Goal: Task Accomplishment & Management: Complete application form

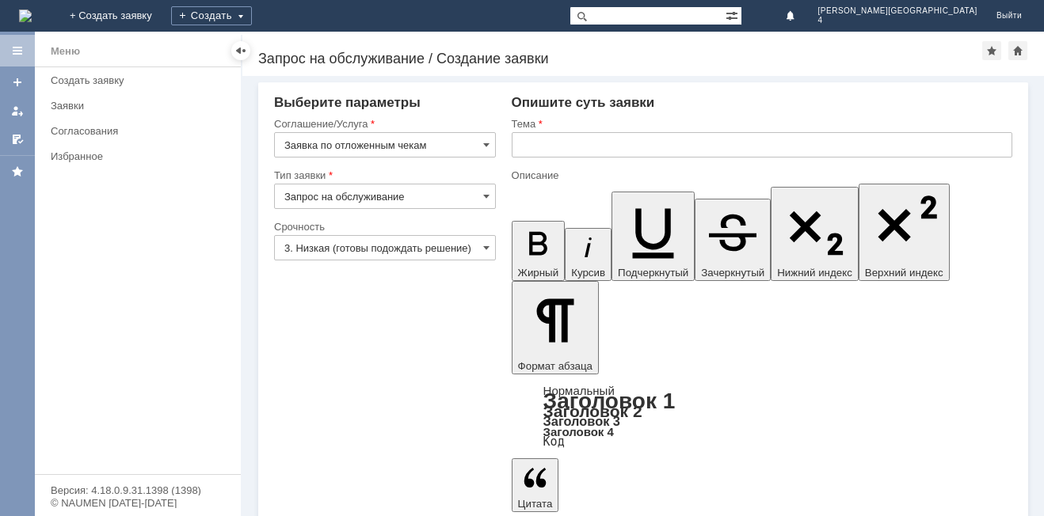
click at [608, 129] on div "Тема" at bounding box center [762, 124] width 501 height 15
click at [607, 143] on input "text" at bounding box center [762, 144] width 501 height 25
type input "отложенный чек"
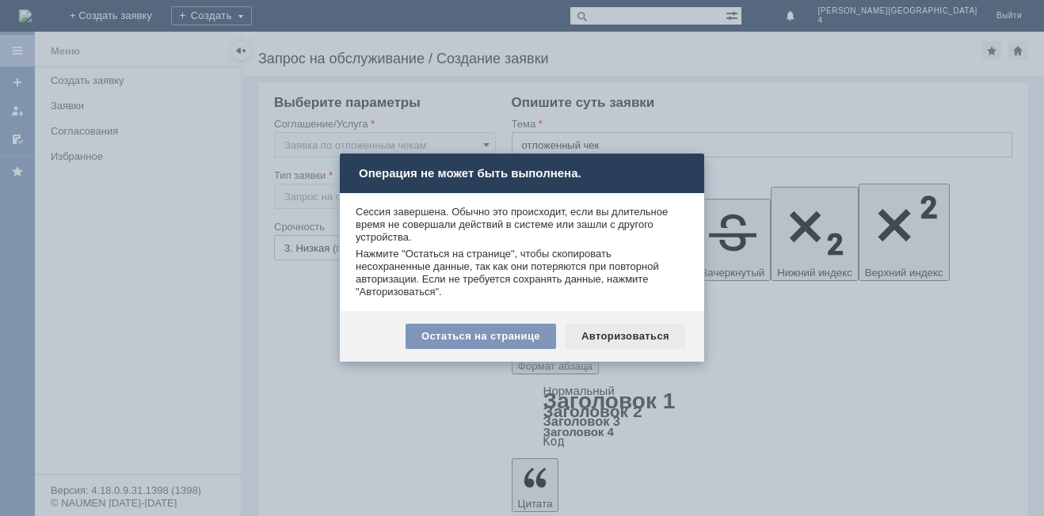
click at [599, 342] on div "Авторизоваться" at bounding box center [626, 336] width 120 height 25
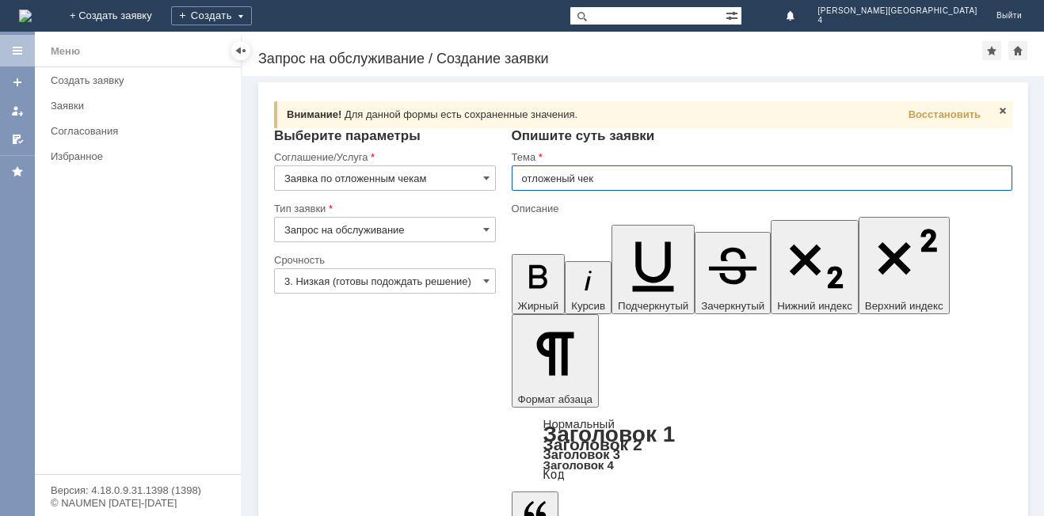
click at [561, 184] on input "отложеный чек" at bounding box center [762, 178] width 501 height 25
type input "отложенный чек"
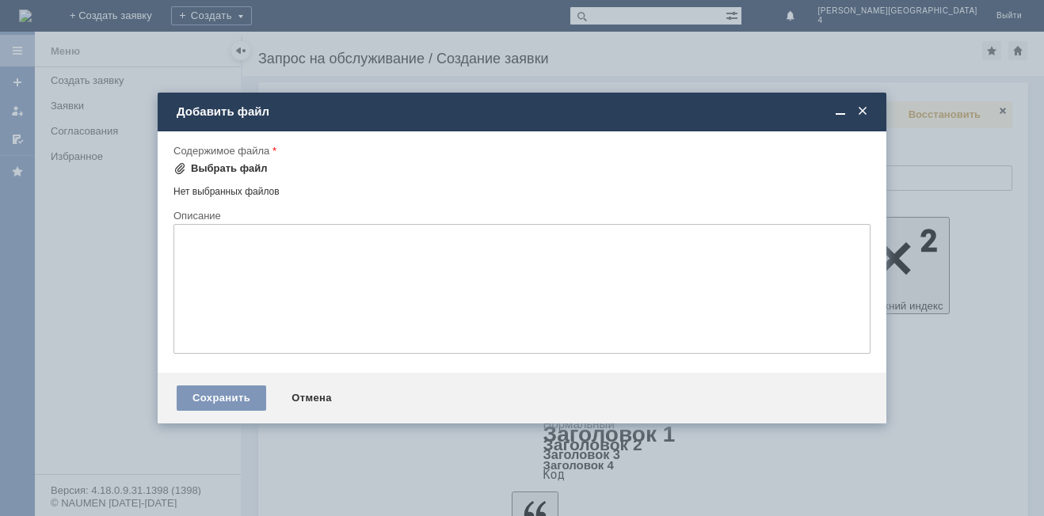
click at [250, 164] on div "Выбрать файл" at bounding box center [229, 168] width 77 height 13
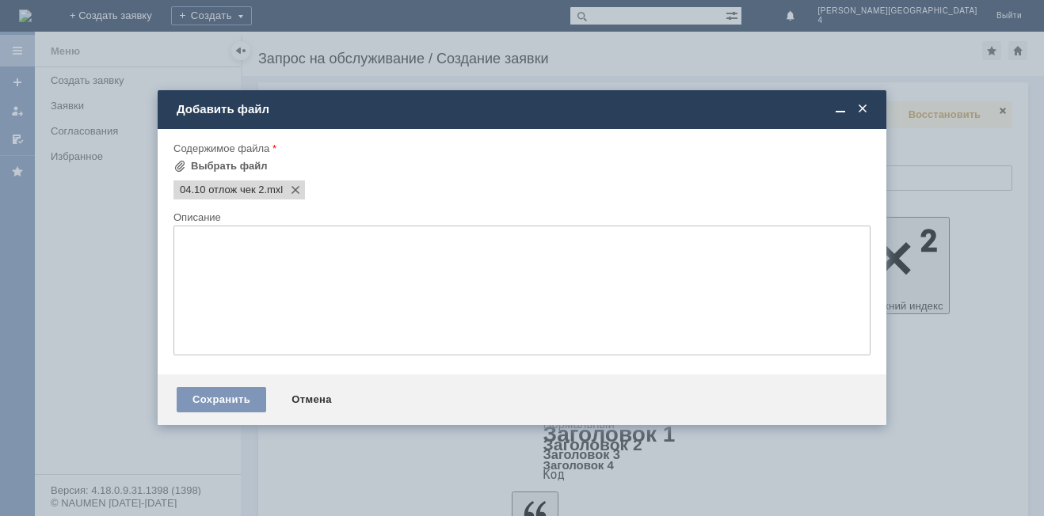
click at [212, 281] on textarea at bounding box center [521, 291] width 697 height 130
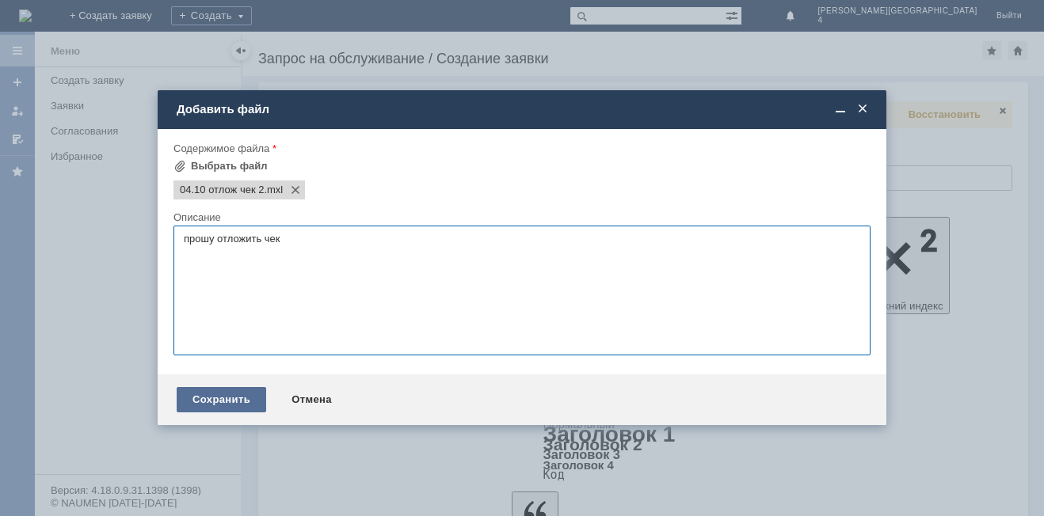
type textarea "прошу отложить чек"
click at [230, 400] on div "Сохранить" at bounding box center [222, 399] width 90 height 25
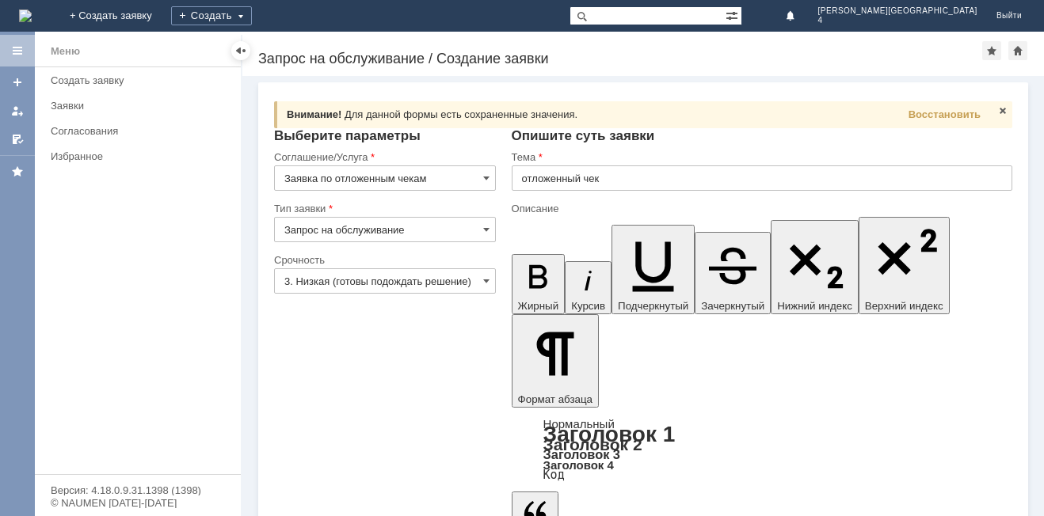
scroll to position [20, 0]
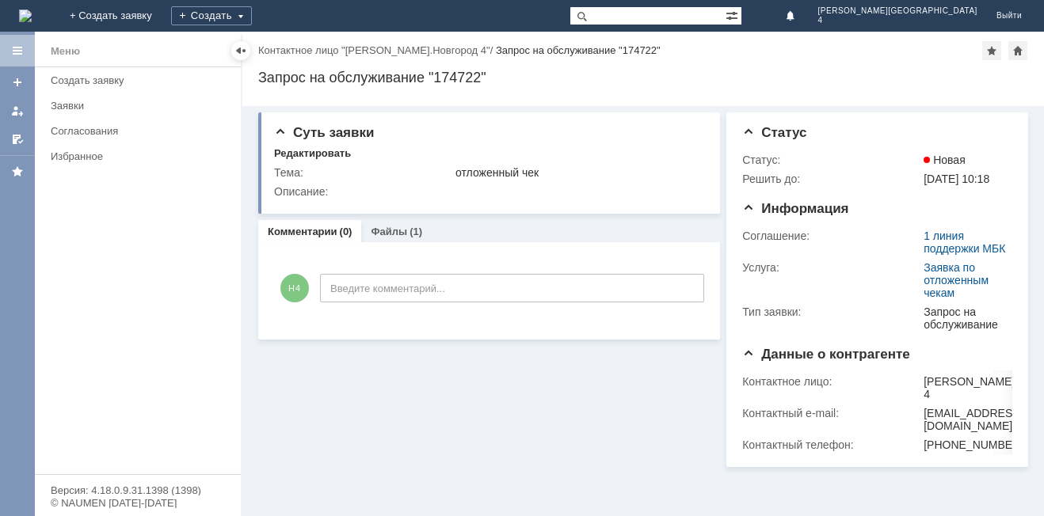
click at [125, 42] on div "Меню" at bounding box center [138, 51] width 206 height 32
drag, startPoint x: 79, startPoint y: 45, endPoint x: 80, endPoint y: 74, distance: 29.3
click at [78, 47] on div "Меню" at bounding box center [65, 51] width 29 height 19
click at [104, 75] on div "Создать заявку" at bounding box center [141, 80] width 181 height 12
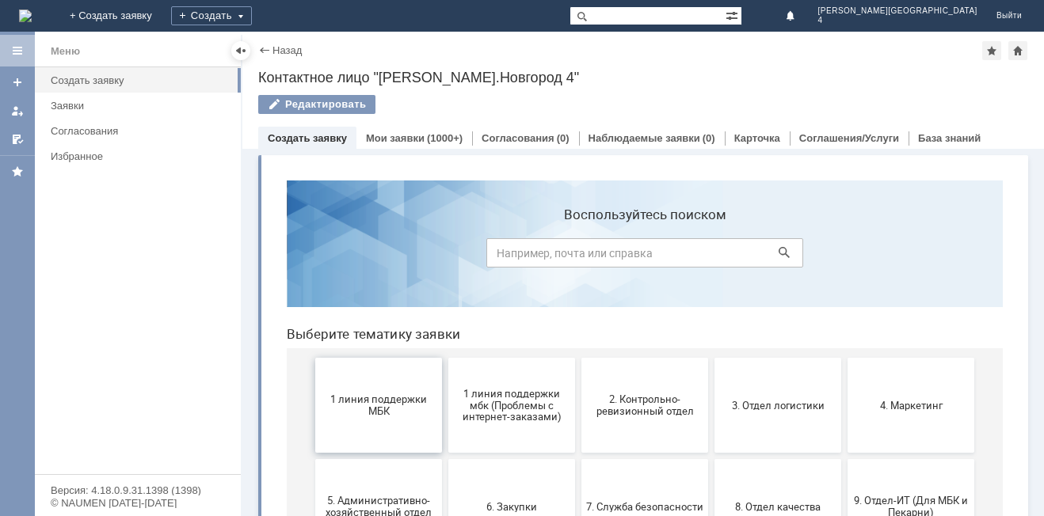
click at [372, 432] on button "1 линия поддержки МБК" at bounding box center [378, 405] width 127 height 95
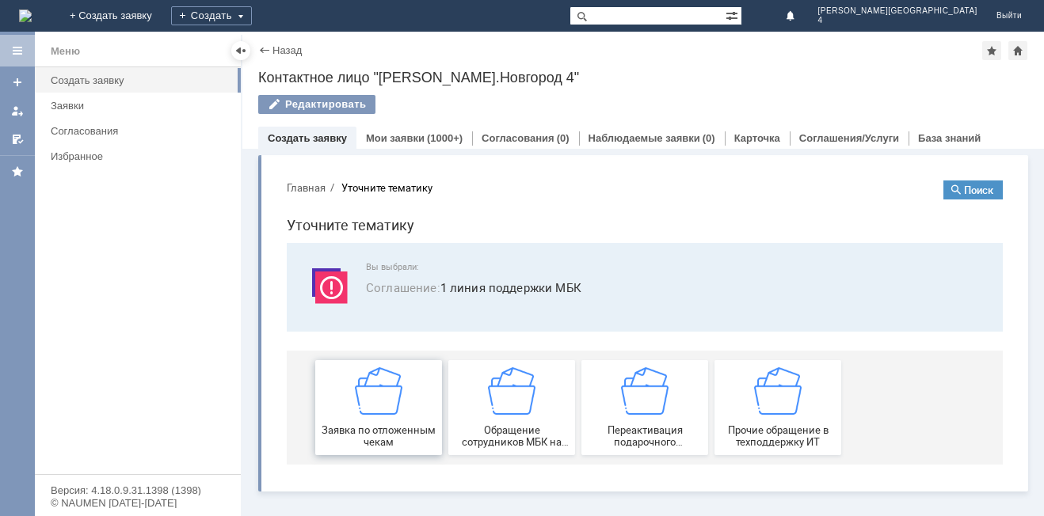
click at [402, 396] on div "Заявка по отложенным чекам" at bounding box center [378, 408] width 117 height 81
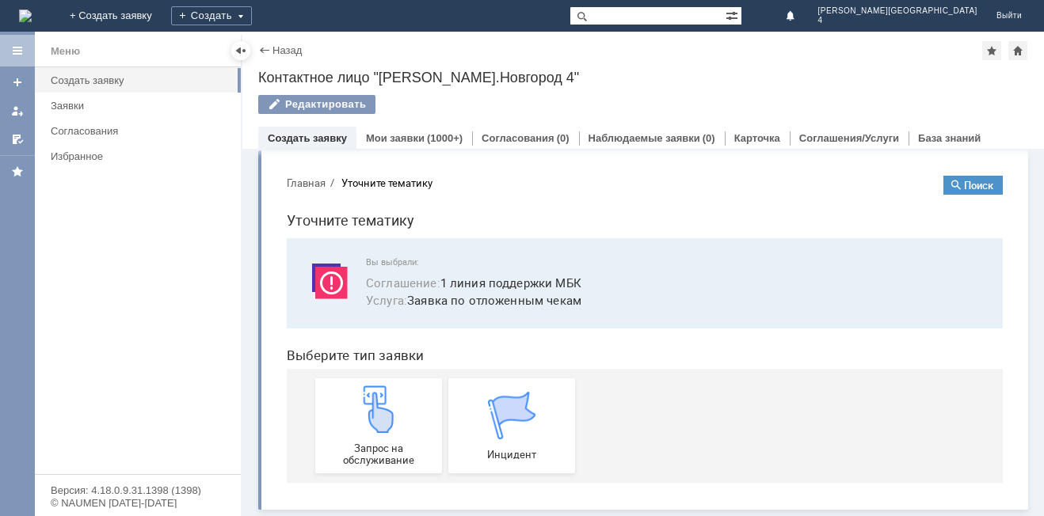
scroll to position [6, 0]
click at [386, 388] on img at bounding box center [379, 410] width 48 height 48
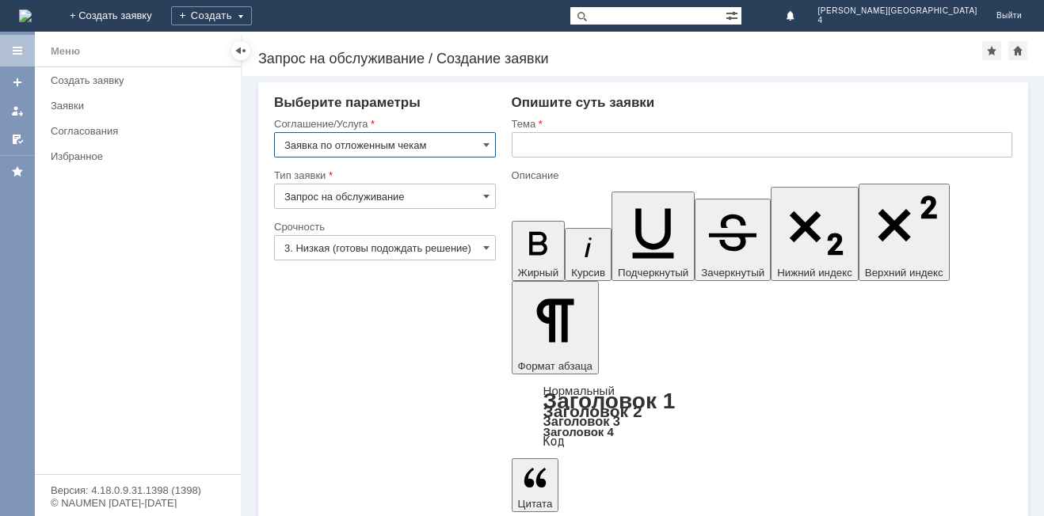
click at [634, 145] on input "text" at bounding box center [762, 144] width 501 height 25
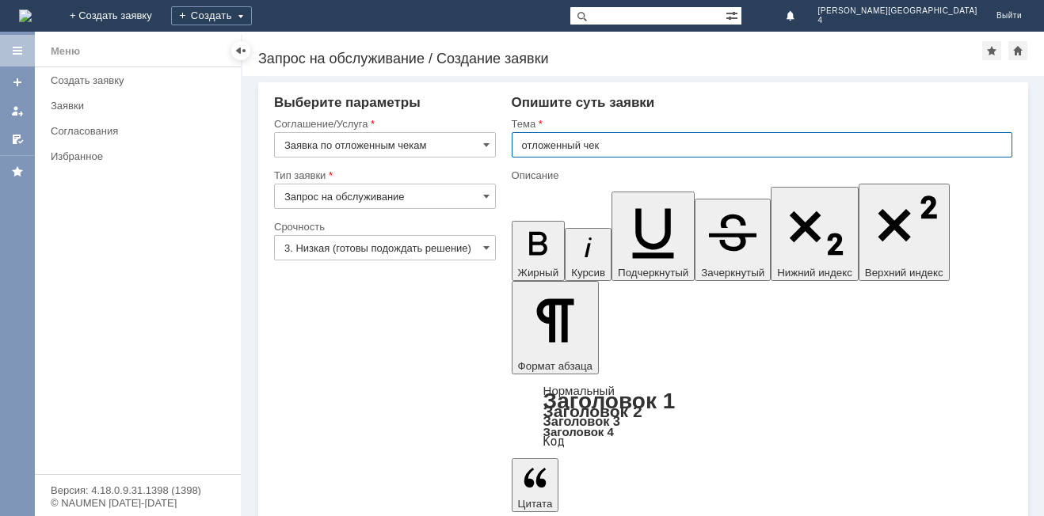
type input "отложенный чек"
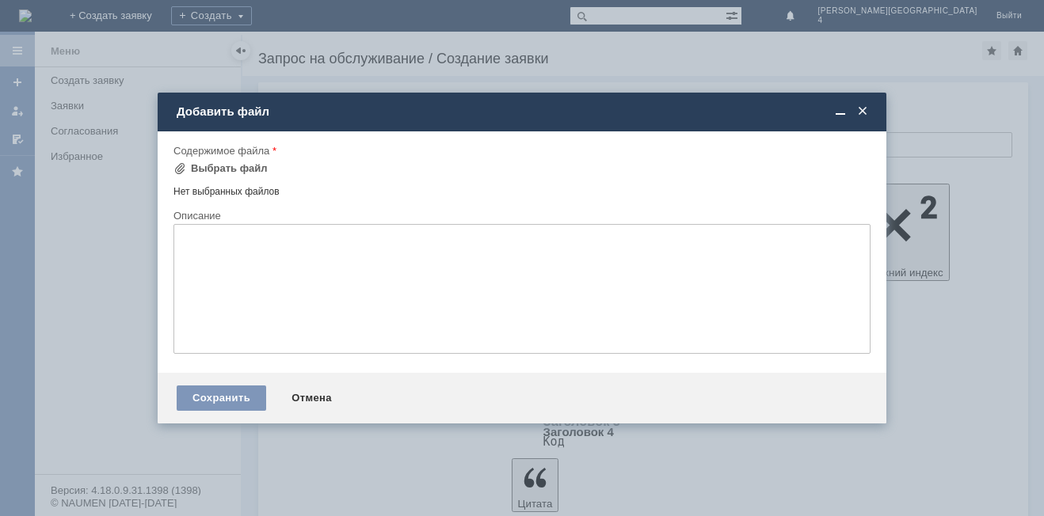
click at [272, 162] on tr "Выбрать файл" at bounding box center [225, 169] width 105 height 21
click at [257, 175] on div "Выбрать файл" at bounding box center [220, 168] width 94 height 19
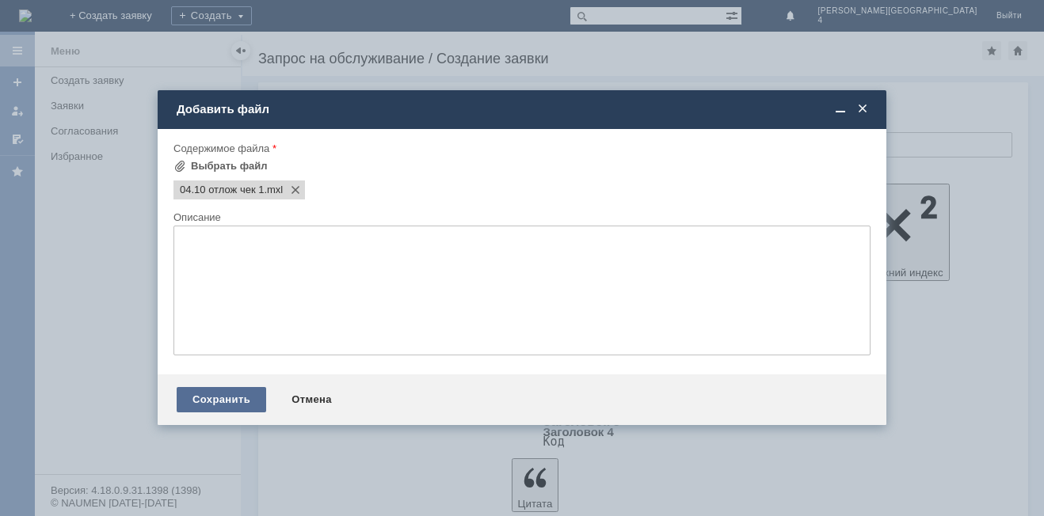
click at [234, 410] on div "Сохранить" at bounding box center [222, 399] width 90 height 25
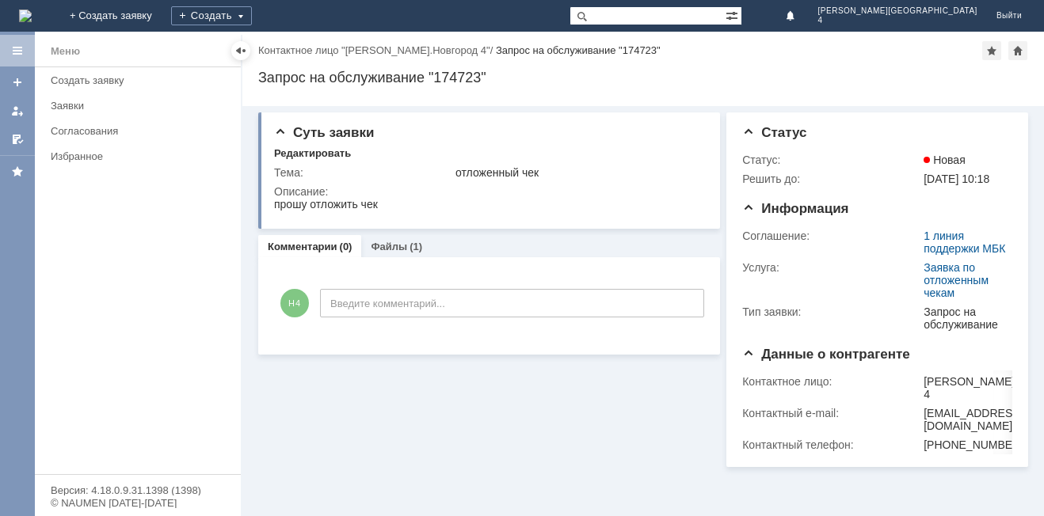
click at [110, 82] on div "Создать заявку" at bounding box center [141, 80] width 181 height 12
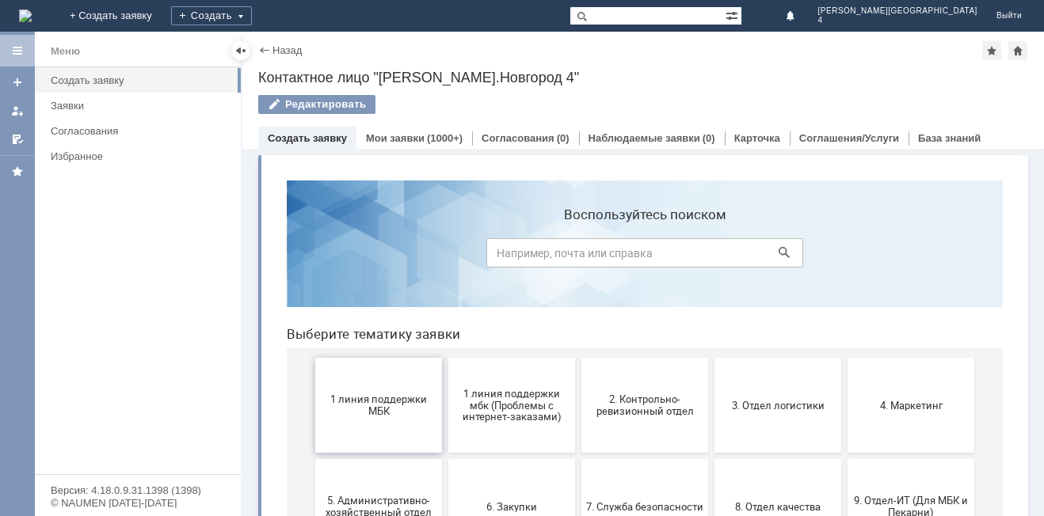
click at [366, 375] on button "1 линия поддержки МБК" at bounding box center [378, 405] width 127 height 95
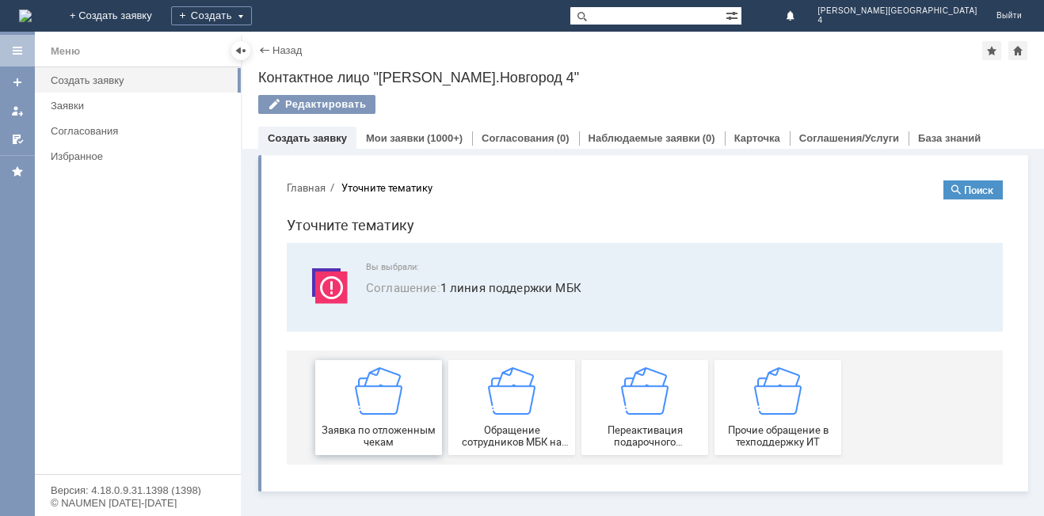
click at [377, 391] on img at bounding box center [379, 392] width 48 height 48
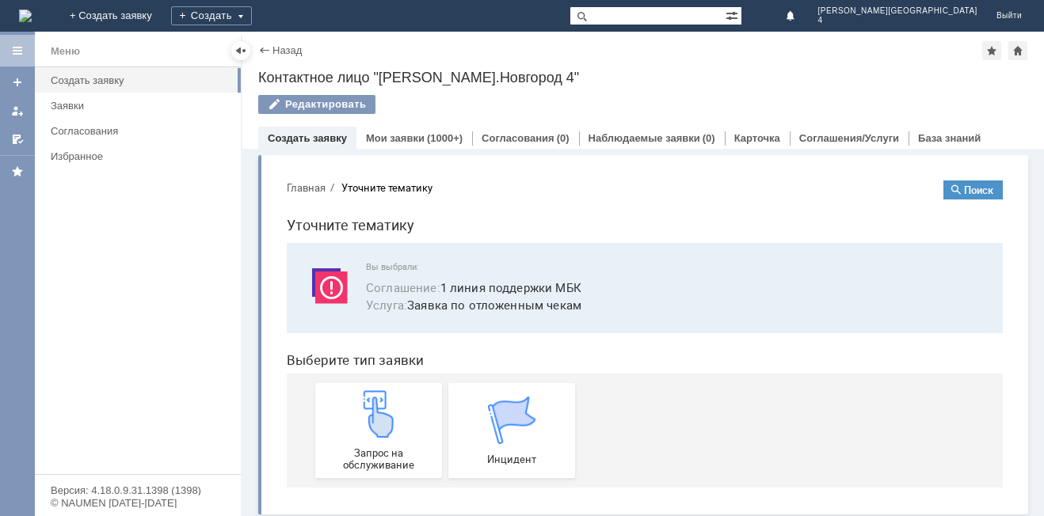
click at [355, 402] on img at bounding box center [379, 415] width 48 height 48
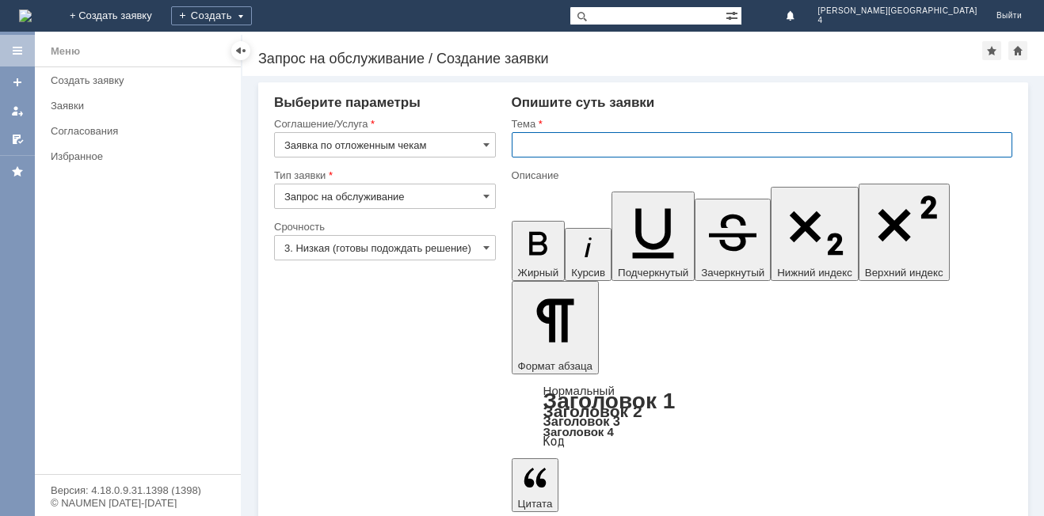
click at [611, 147] on input "text" at bounding box center [762, 144] width 501 height 25
type input "отложенный чек"
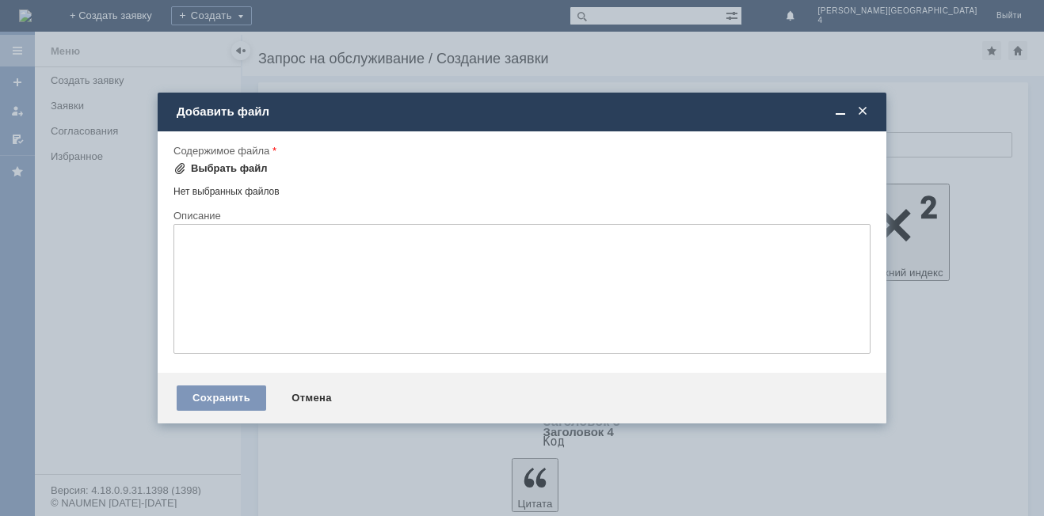
click at [209, 167] on div "Выбрать файл" at bounding box center [229, 168] width 77 height 13
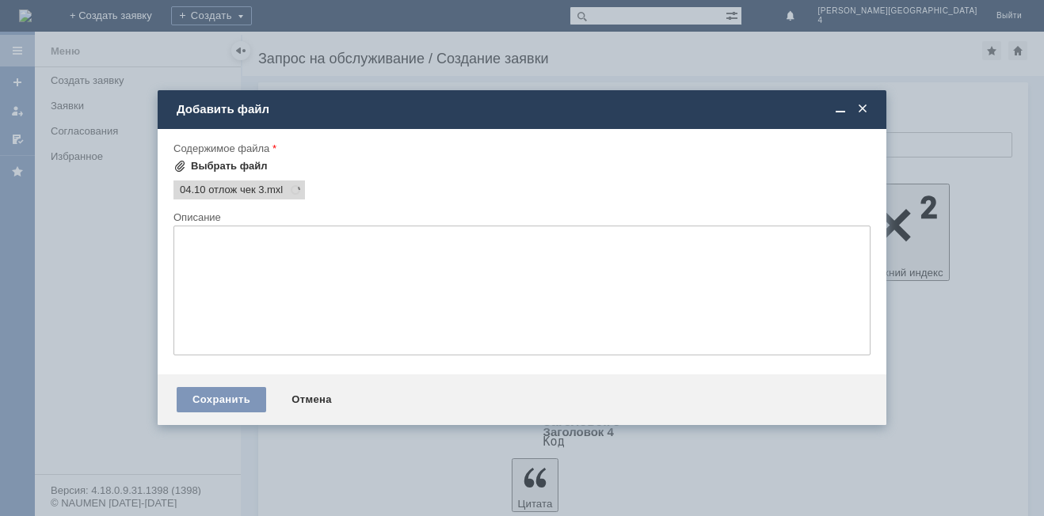
click at [202, 85] on div at bounding box center [522, 258] width 1044 height 516
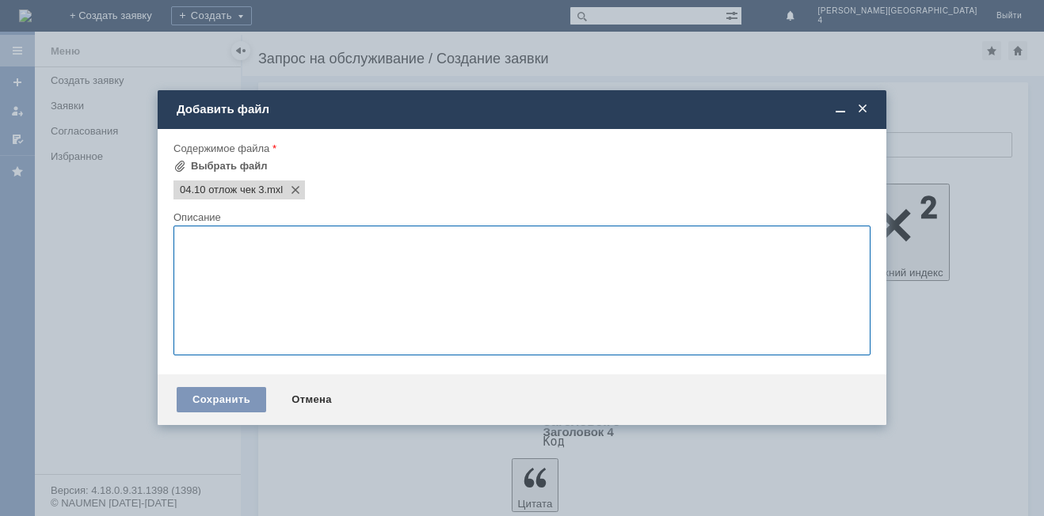
click at [248, 287] on textarea at bounding box center [521, 291] width 697 height 130
click at [186, 394] on div "Сохранить" at bounding box center [222, 399] width 90 height 25
